Goal: Task Accomplishment & Management: Use online tool/utility

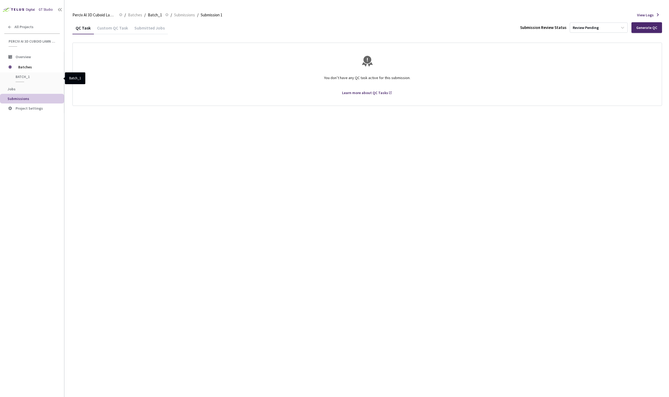
click at [23, 77] on span "Batch_1" at bounding box center [36, 77] width 40 height 5
click at [24, 67] on span "Batches" at bounding box center [36, 67] width 37 height 11
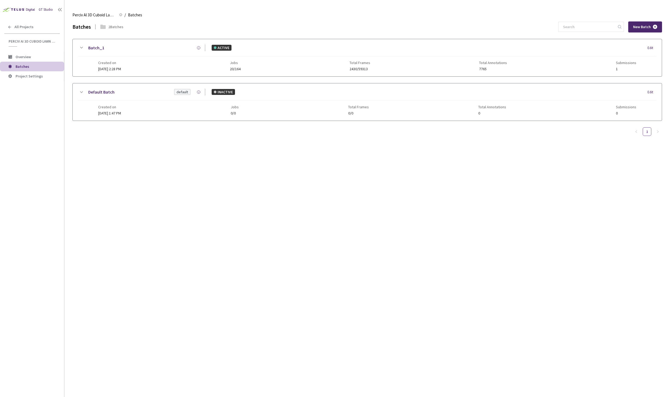
click at [139, 71] on div "Created on [DATE] 2:28 PM Jobs 20/164 Total Frames 2430/59313 Total Annotations…" at bounding box center [367, 63] width 538 height 15
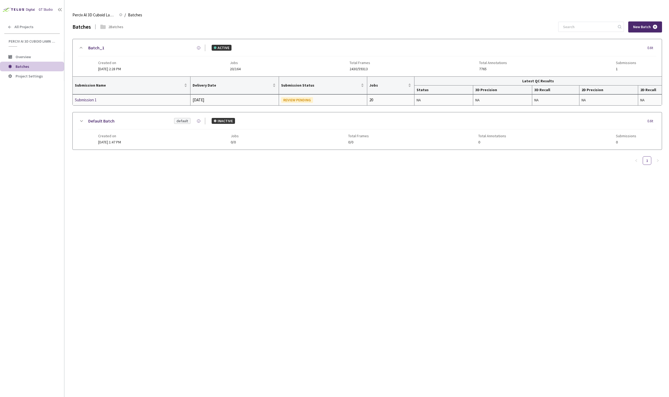
click at [232, 101] on div "[DATE]" at bounding box center [234, 100] width 84 height 6
click at [91, 101] on div "Submission 1" at bounding box center [103, 100] width 57 height 6
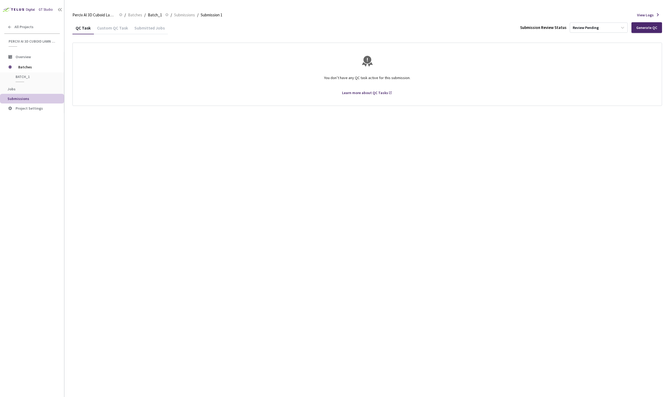
click at [119, 29] on div "Custom QC Task" at bounding box center [112, 29] width 37 height 9
click at [139, 26] on div "Submitted Jobs" at bounding box center [149, 29] width 37 height 9
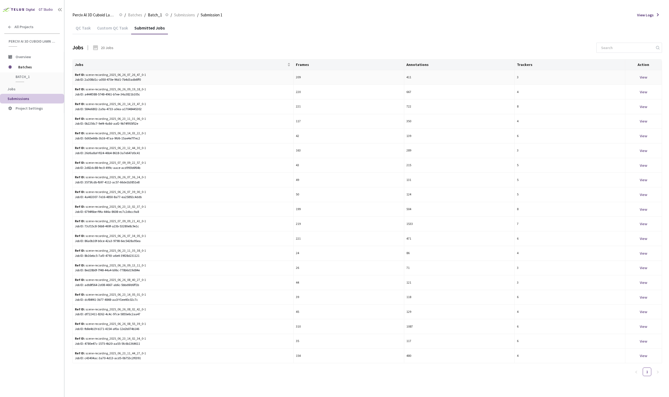
click at [224, 74] on div "Ref ID: scene-recording_2025_06_26_07_26_47_0-1 Job ID: 2a308d1c-a050-470e-96d1…" at bounding box center [183, 77] width 216 height 10
click at [643, 75] on div "View" at bounding box center [643, 77] width 32 height 6
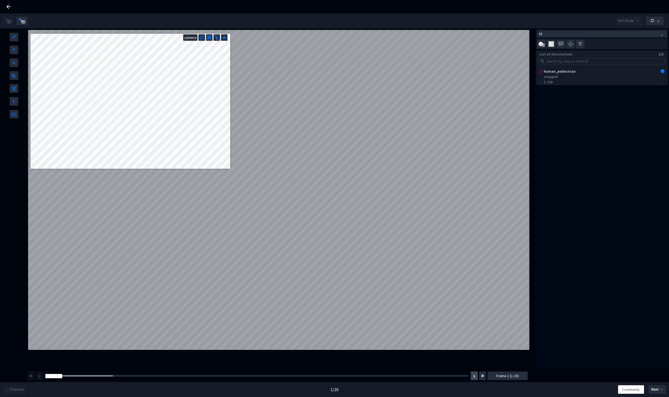
click at [473, 378] on button "button" at bounding box center [473, 376] width 7 height 9
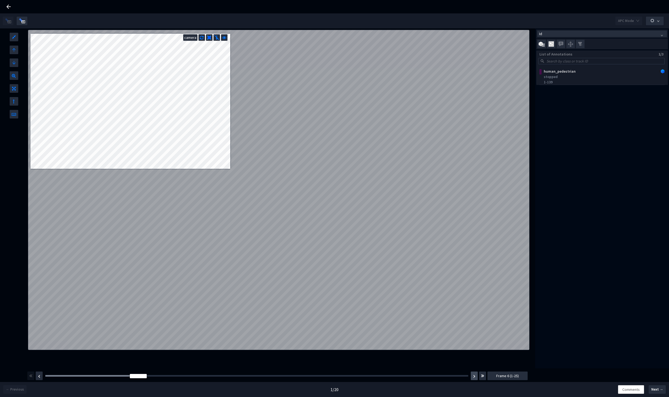
click at [473, 378] on button "button" at bounding box center [473, 376] width 7 height 9
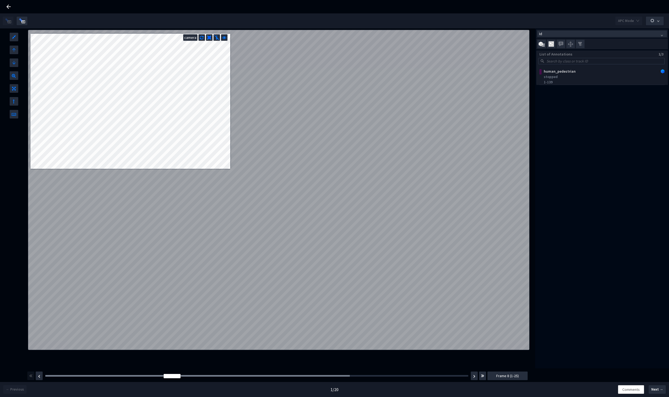
click at [253, 153] on div "L W H camera 1 / 1" at bounding box center [279, 198] width 502 height 340
click at [292, 213] on div "L W H camera 1 / 1" at bounding box center [279, 198] width 502 height 340
click at [474, 379] on button "button" at bounding box center [473, 376] width 7 height 9
click at [362, 375] on div "Frame : 19" at bounding box center [256, 375] width 427 height 5
click at [363, 376] on div at bounding box center [214, 376] width 338 height 2
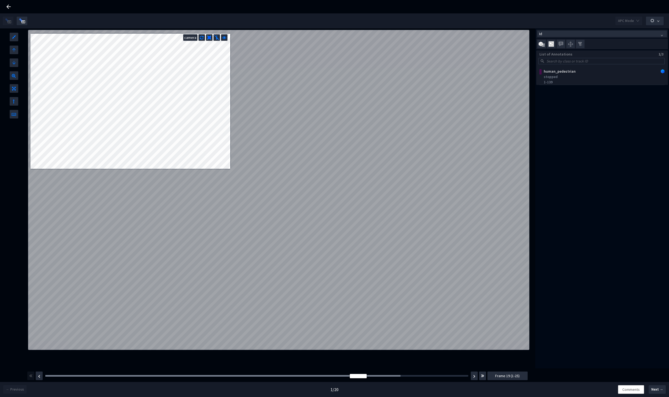
click at [386, 379] on div "Frame : 19 Frame 19 (1-25)" at bounding box center [277, 375] width 501 height 15
click at [392, 375] on div at bounding box center [231, 376] width 372 height 2
click at [414, 377] on div "Frame : 21" at bounding box center [256, 375] width 427 height 5
click at [425, 375] on div at bounding box center [239, 376] width 389 height 2
click at [585, 76] on div "stopped" at bounding box center [602, 76] width 119 height 5
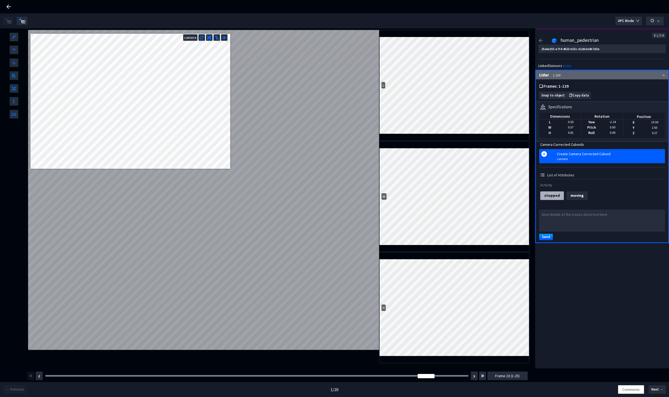
click at [610, 156] on div "Create Camera Corrected Cuboid" at bounding box center [611, 153] width 108 height 5
click at [7, 8] on icon at bounding box center [8, 6] width 6 height 6
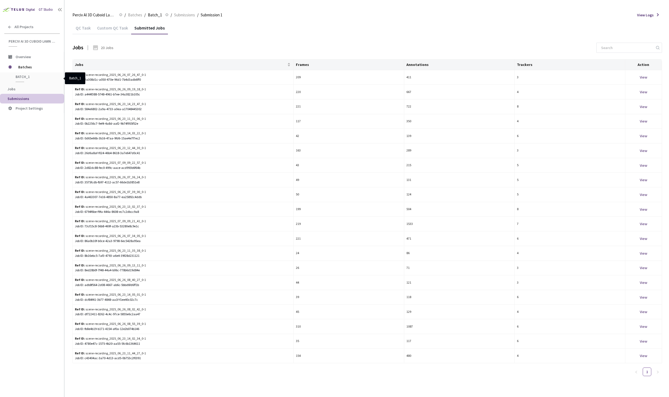
click at [20, 77] on span "Batch_1" at bounding box center [36, 77] width 40 height 5
click at [20, 76] on span "Batch_1" at bounding box center [36, 77] width 40 height 5
click at [22, 69] on span "Batches" at bounding box center [36, 67] width 37 height 11
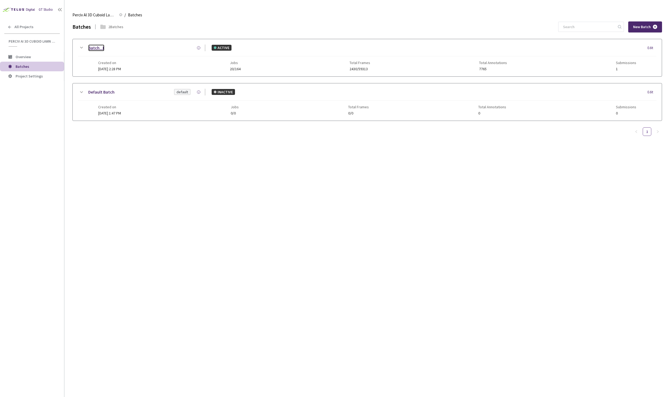
click at [94, 46] on link "Batch_1" at bounding box center [96, 48] width 16 height 7
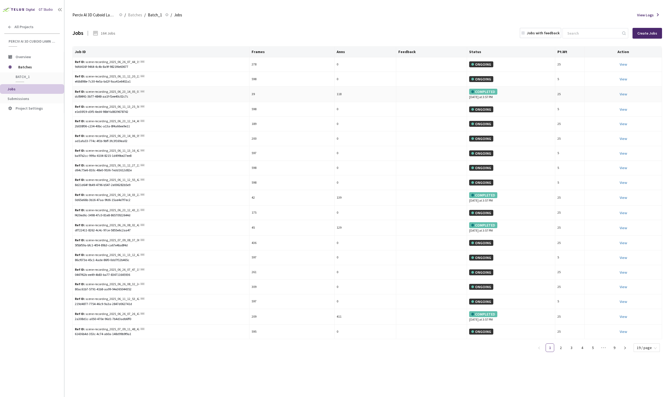
click at [484, 91] on div "COMPLETED" at bounding box center [483, 92] width 28 height 6
click at [628, 92] on div "View This will only let you view the job and not perform the labelling task." at bounding box center [623, 94] width 73 height 6
click at [627, 94] on div "View This will only let you view the job and not perform the labelling task." at bounding box center [623, 94] width 73 height 6
click at [622, 94] on link "View This will only let you view the job and not perform the labelling task." at bounding box center [623, 94] width 8 height 5
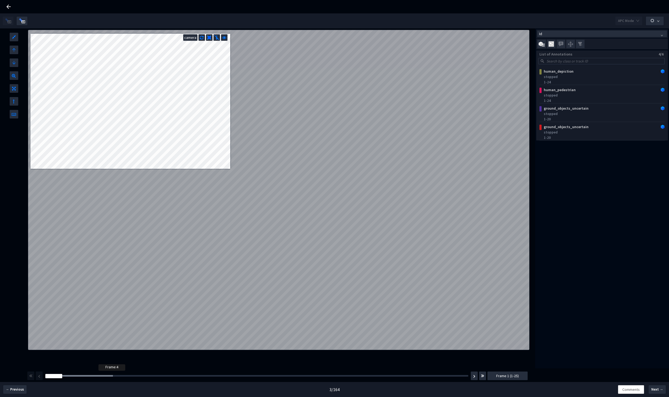
click at [101, 376] on div at bounding box center [79, 376] width 68 height 2
click at [23, 19] on img "button" at bounding box center [22, 20] width 7 height 5
click at [124, 374] on div "Frame : 6" at bounding box center [256, 375] width 427 height 5
click at [594, 205] on div "Id List of Annotations 4/6 human_depiction stopped 1-24 human_pedestrian stoppe…" at bounding box center [602, 198] width 134 height 340
click at [235, 374] on div "Frame : 12" at bounding box center [256, 375] width 427 height 5
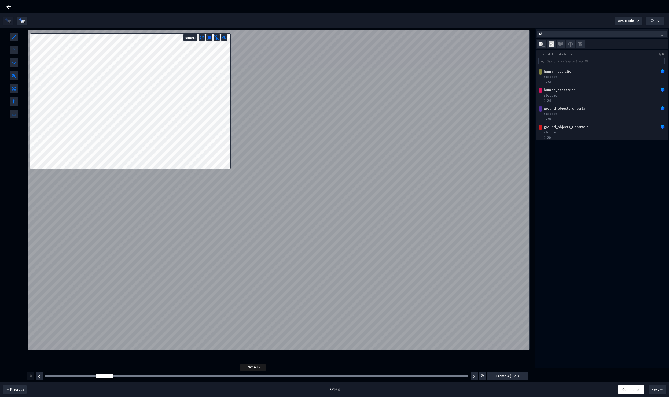
click at [242, 377] on div at bounding box center [256, 376] width 423 height 2
click at [321, 376] on div at bounding box center [256, 376] width 423 height 2
click at [394, 376] on div at bounding box center [256, 376] width 423 height 2
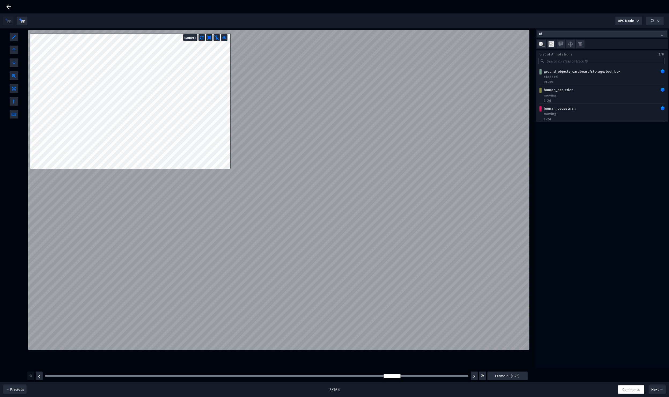
click at [417, 377] on div "Frame : 22" at bounding box center [256, 375] width 427 height 5
click at [558, 73] on div "ground_objects_cardboard/storage/tool_box" at bounding box center [590, 71] width 98 height 5
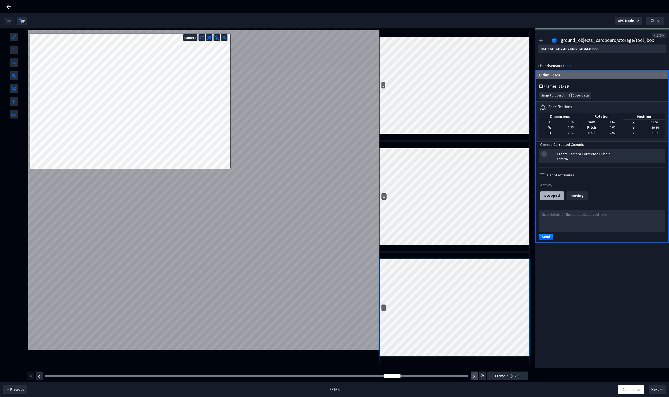
click at [475, 377] on img "button" at bounding box center [474, 376] width 2 height 3
